Goal: Navigation & Orientation: Find specific page/section

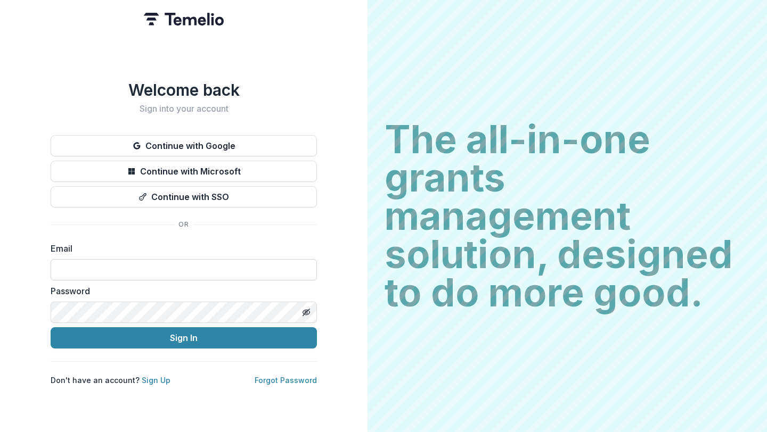
click at [216, 269] on input at bounding box center [184, 269] width 266 height 21
type input "**********"
click at [51, 327] on button "Sign In" at bounding box center [184, 337] width 266 height 21
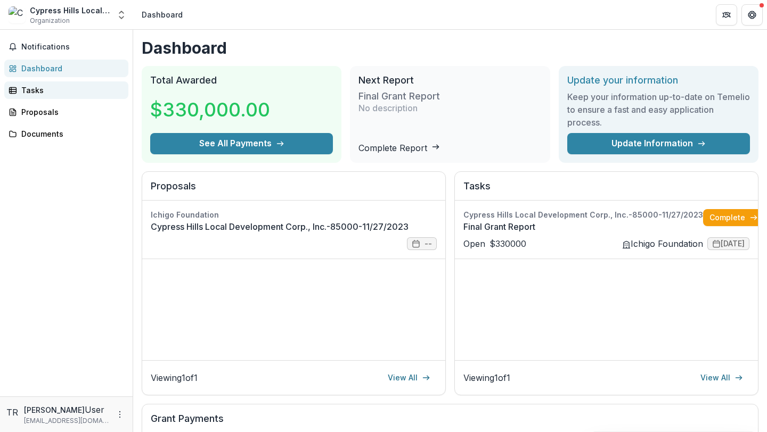
click at [76, 86] on div "Tasks" at bounding box center [70, 90] width 98 height 11
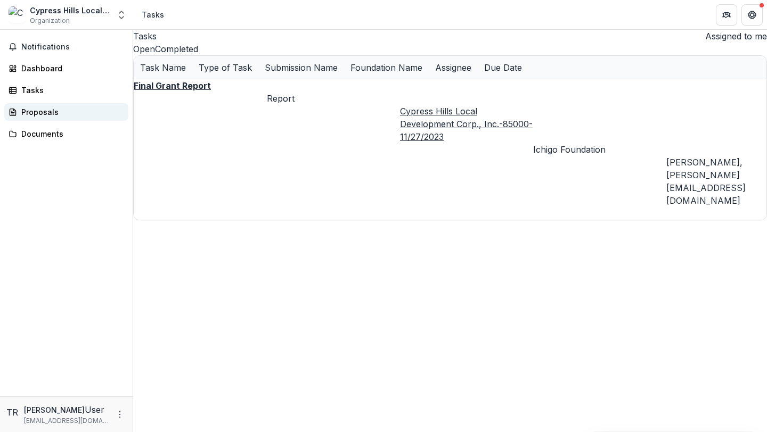
click at [72, 105] on link "Proposals" at bounding box center [66, 112] width 124 height 18
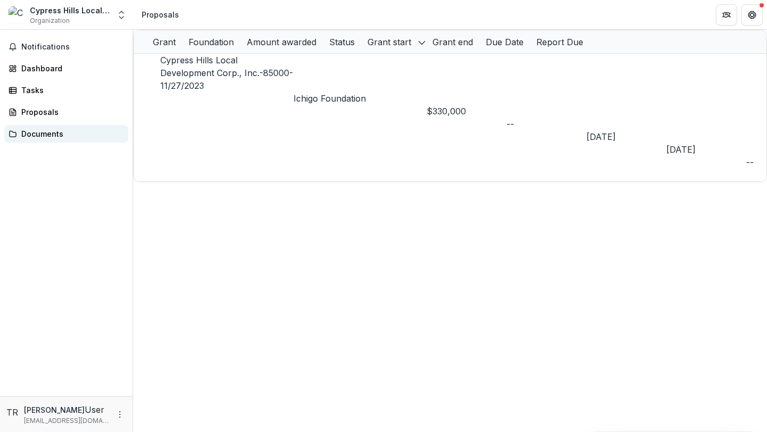
click at [60, 139] on link "Documents" at bounding box center [66, 134] width 124 height 18
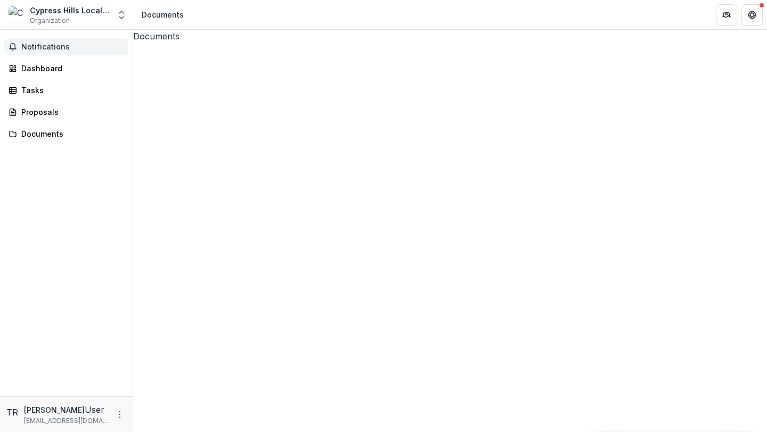
click at [66, 49] on span "Notifications" at bounding box center [72, 47] width 103 height 9
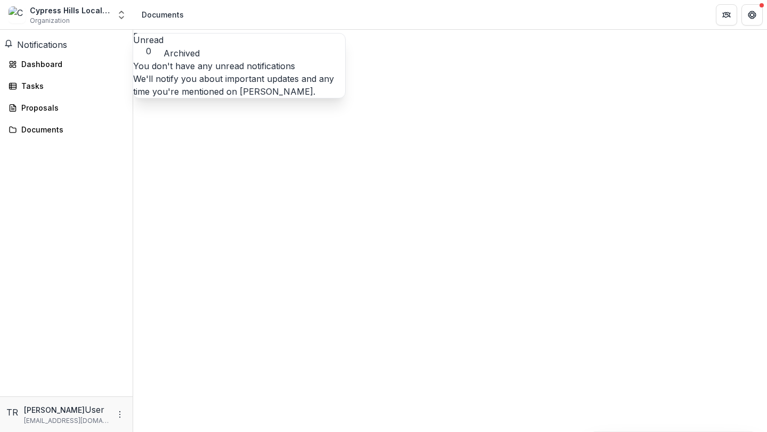
click at [66, 50] on span "Notifications" at bounding box center [42, 44] width 50 height 11
